Goal: Book appointment/travel/reservation

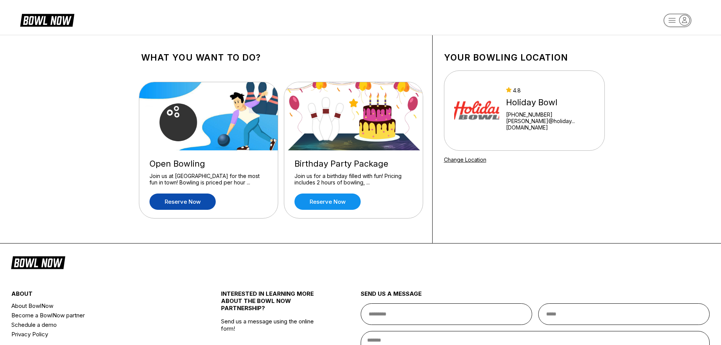
click at [183, 202] on link "Reserve now" at bounding box center [182, 201] width 66 height 16
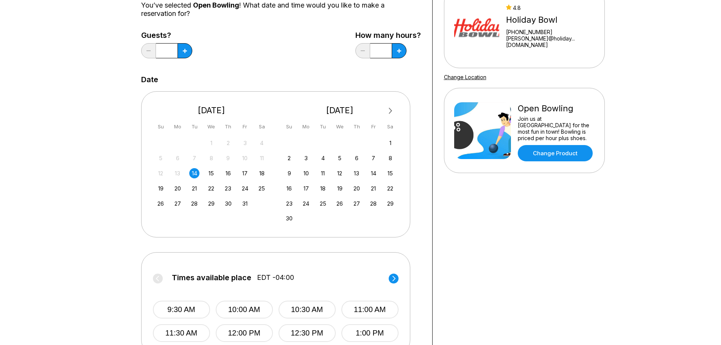
scroll to position [114, 0]
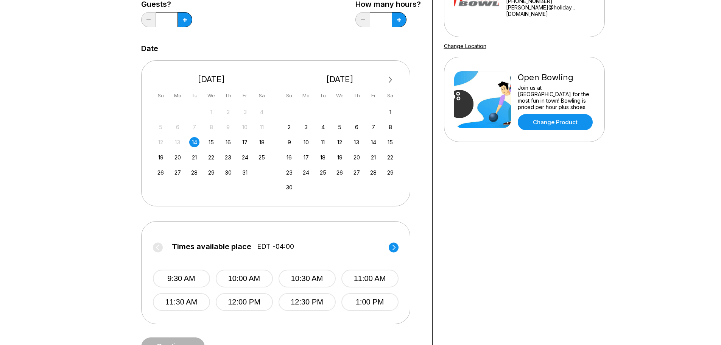
click at [394, 250] on circle at bounding box center [394, 247] width 10 height 10
click at [401, 19] on button at bounding box center [399, 19] width 15 height 15
click at [396, 244] on circle at bounding box center [394, 247] width 10 height 10
click at [396, 19] on button at bounding box center [399, 19] width 15 height 15
click at [394, 245] on circle at bounding box center [394, 247] width 10 height 10
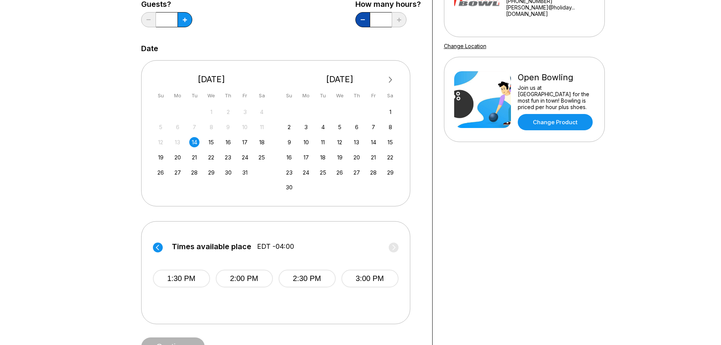
click at [367, 26] on button at bounding box center [362, 19] width 15 height 15
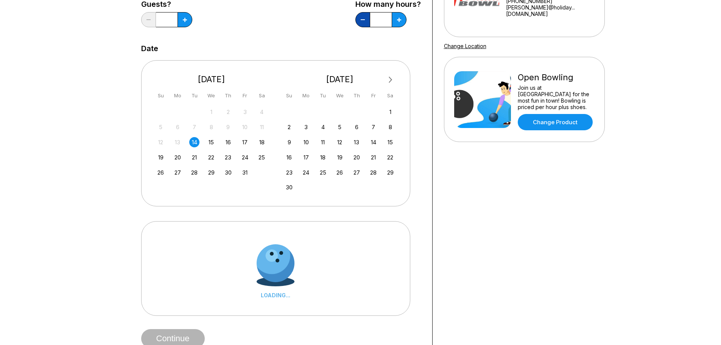
click at [367, 26] on button at bounding box center [362, 19] width 15 height 15
type input "*"
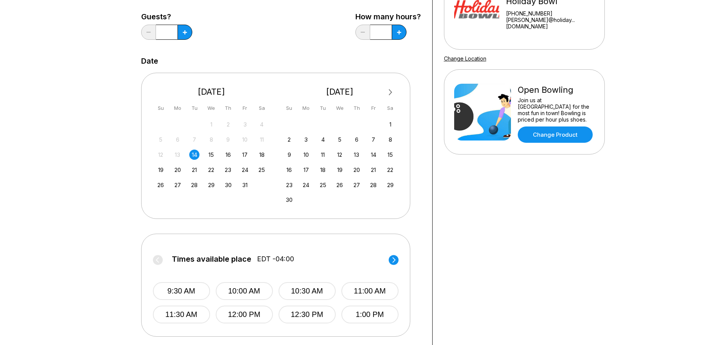
scroll to position [0, 0]
